Goal: Transaction & Acquisition: Book appointment/travel/reservation

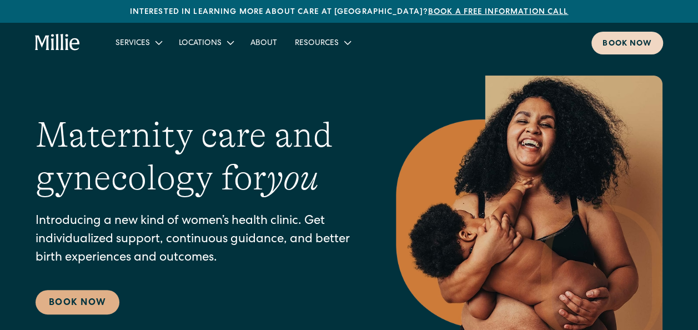
click at [616, 44] on div "Book now" at bounding box center [626, 44] width 49 height 12
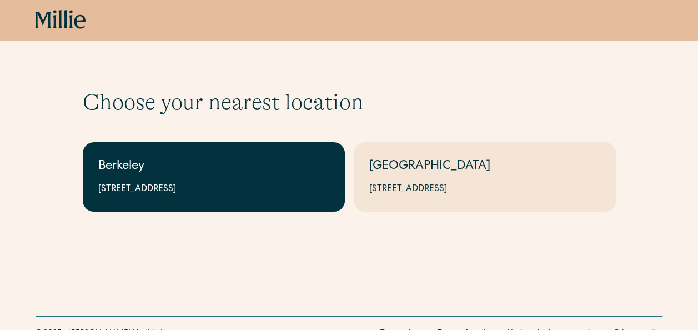
click at [265, 183] on div "[STREET_ADDRESS]" at bounding box center [213, 189] width 231 height 13
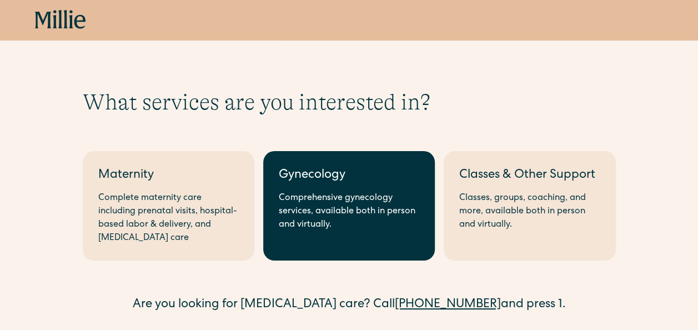
click at [299, 202] on div "Comprehensive gynecology services, available both in person and virtually." at bounding box center [349, 212] width 140 height 40
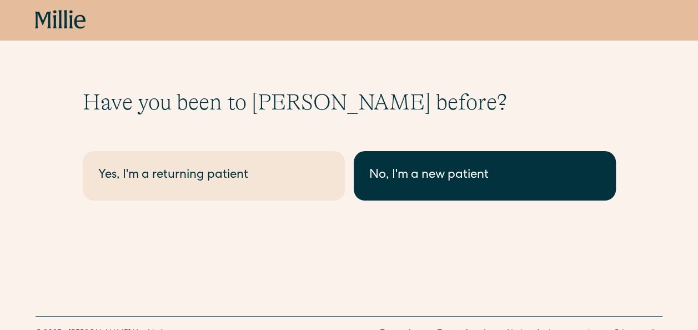
click at [379, 185] on link "No, I'm a new patient" at bounding box center [485, 175] width 262 height 49
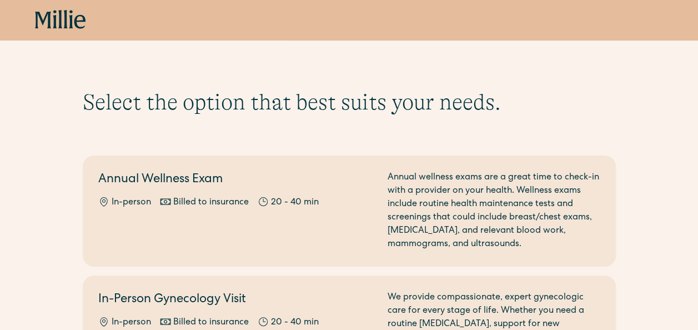
scroll to position [52, 0]
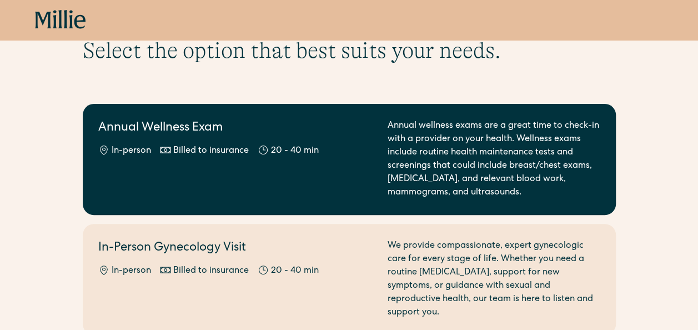
click at [343, 162] on div "Annual Wellness Exam In-person Billed to insurance 20 - 40 min" at bounding box center [236, 159] width 276 height 80
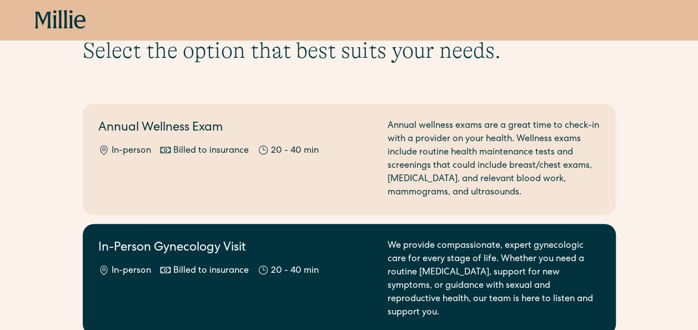
click at [224, 275] on div "Billed to insurance" at bounding box center [211, 270] width 76 height 13
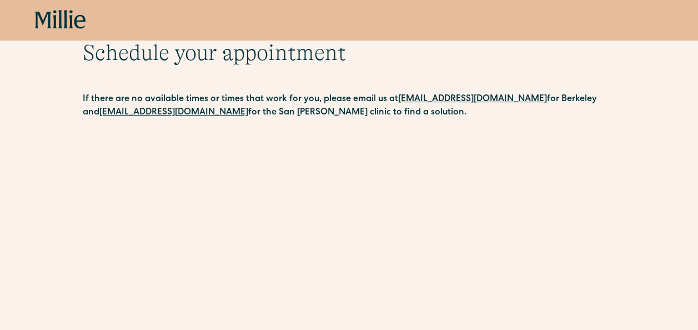
scroll to position [49, 0]
